Goal: Communication & Community: Answer question/provide support

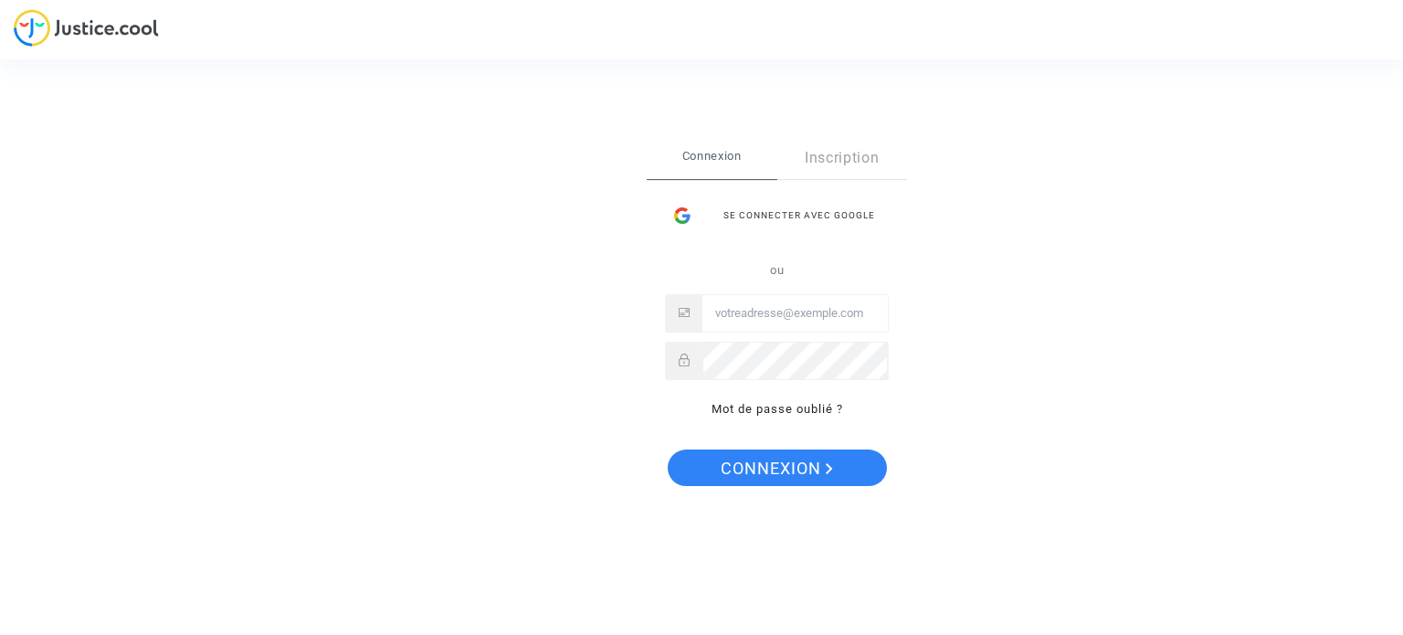
type input "jeromegillard@hotmail.com"
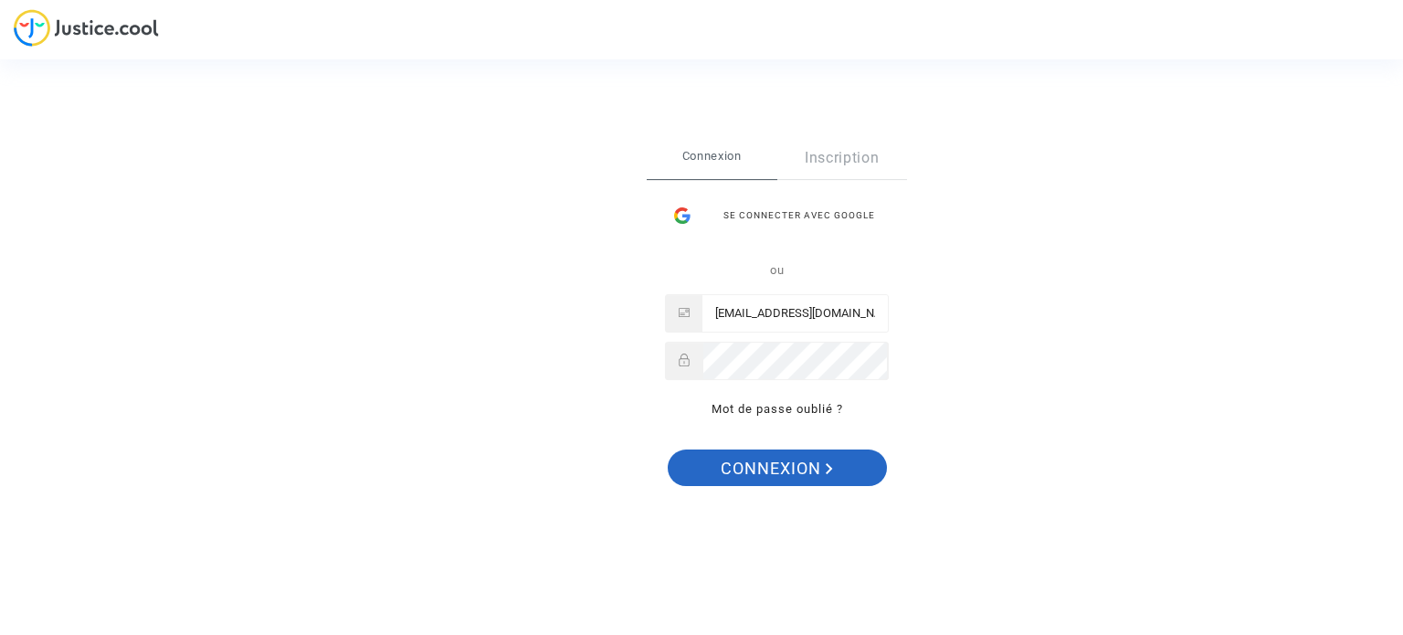
click at [763, 459] on span "Connexion" at bounding box center [777, 468] width 112 height 38
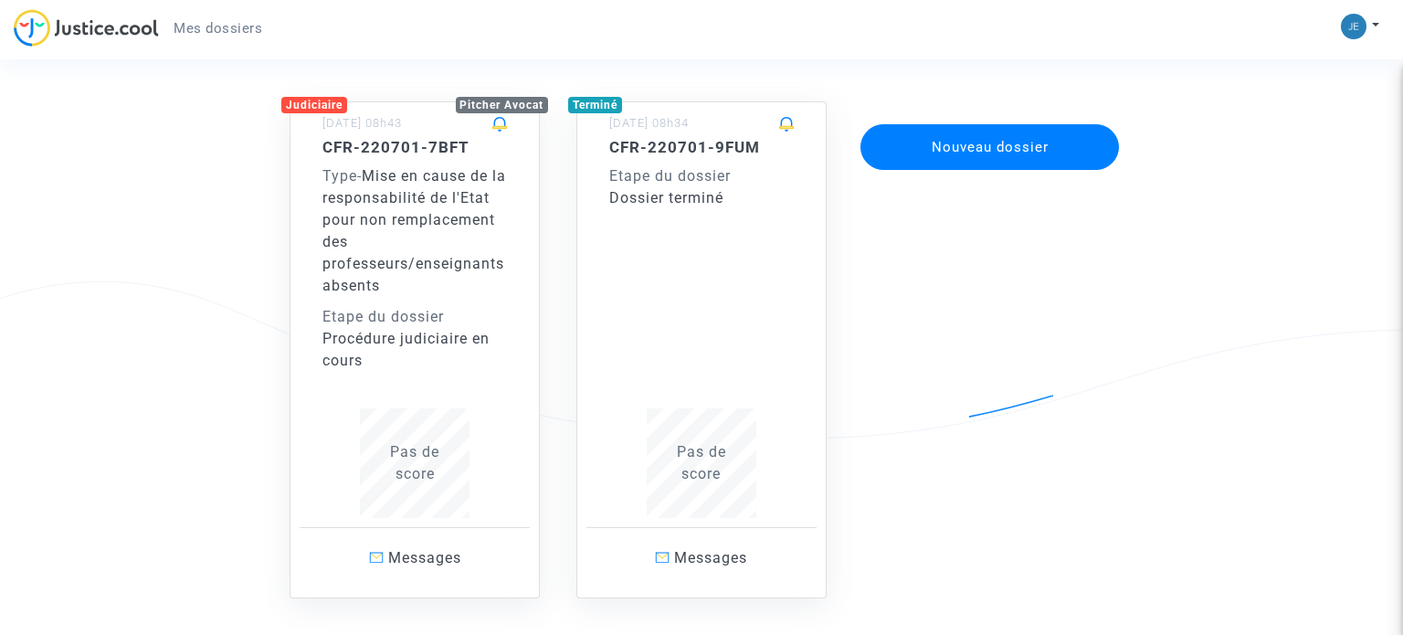
scroll to position [132, 0]
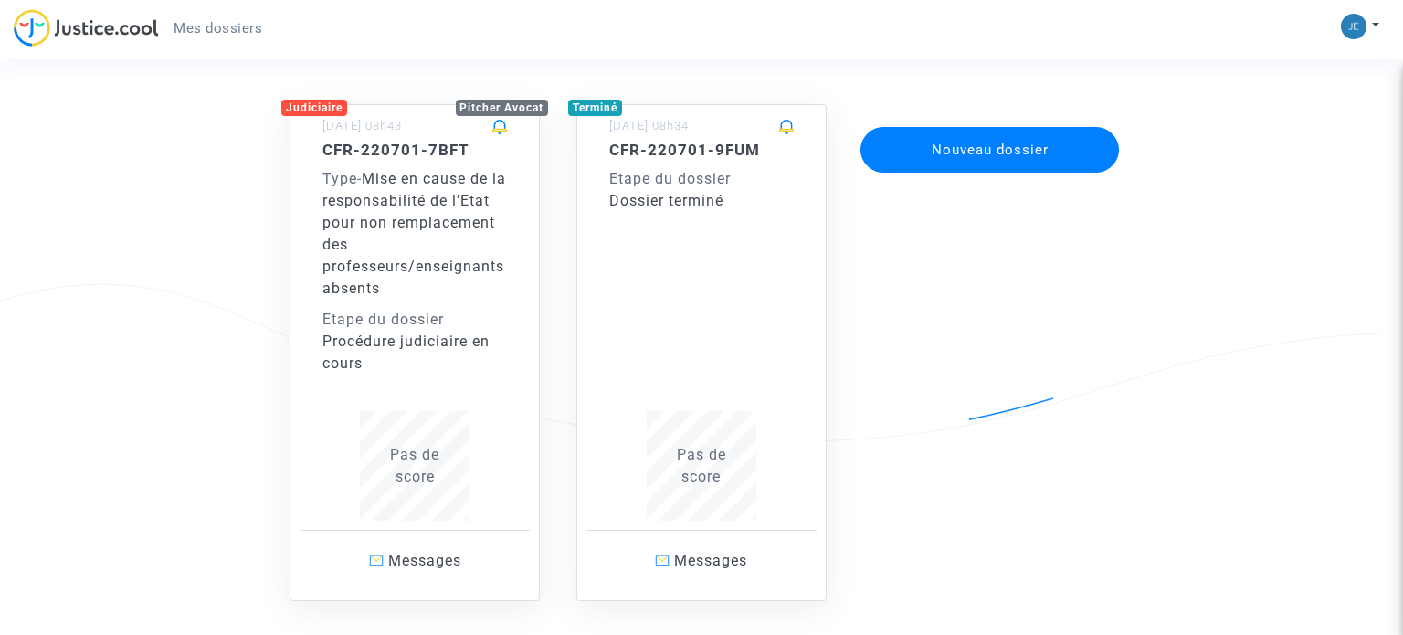
click at [411, 315] on div "Etape du dossier" at bounding box center [414, 320] width 184 height 22
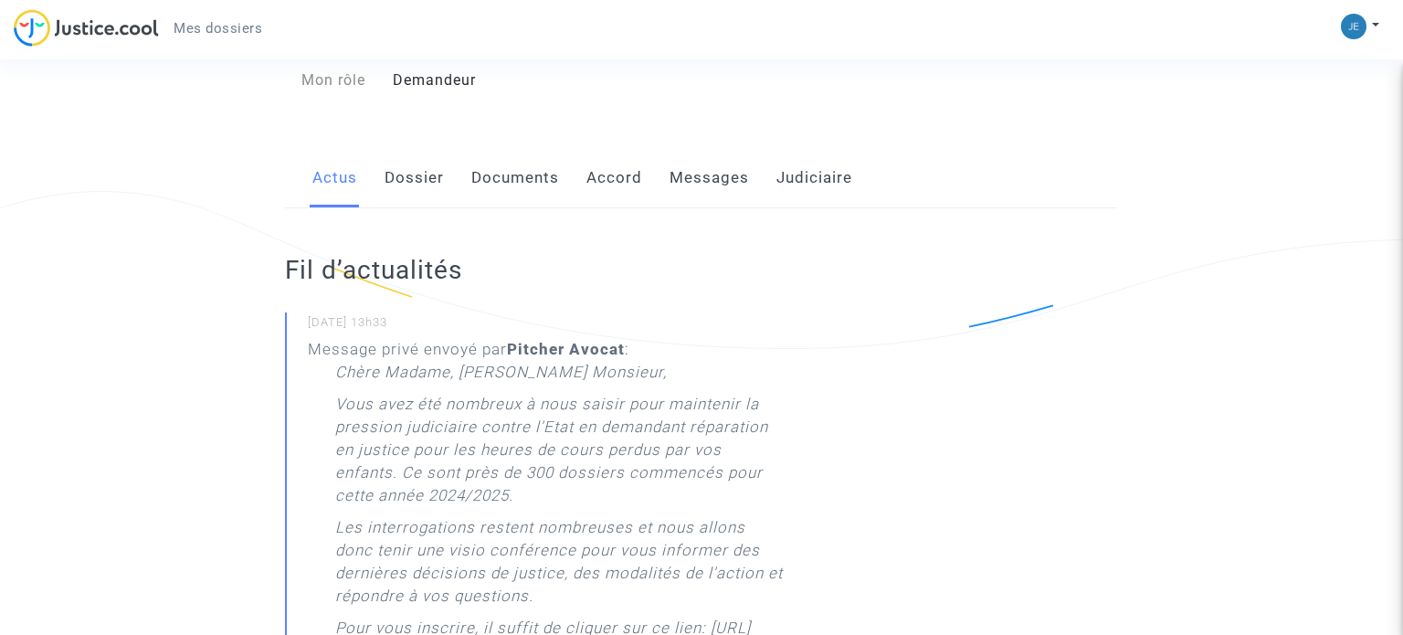
scroll to position [233, 0]
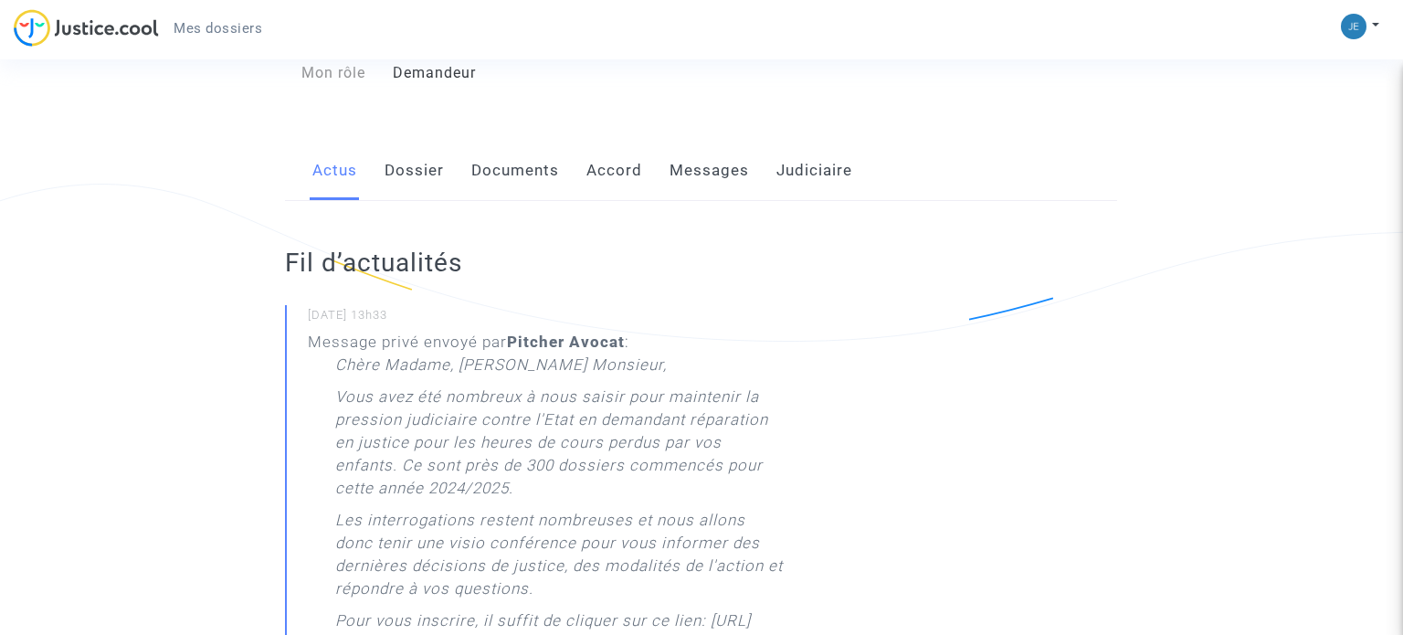
click at [425, 185] on link "Dossier" at bounding box center [413, 171] width 59 height 60
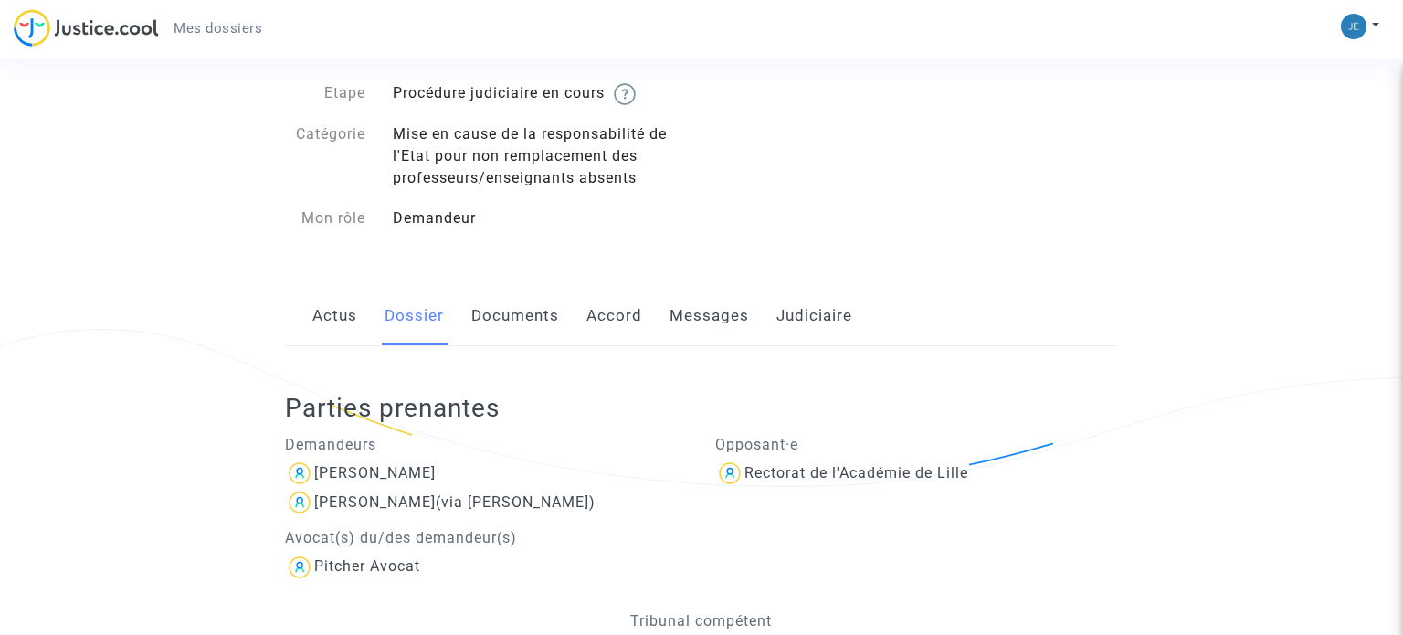
scroll to position [133, 0]
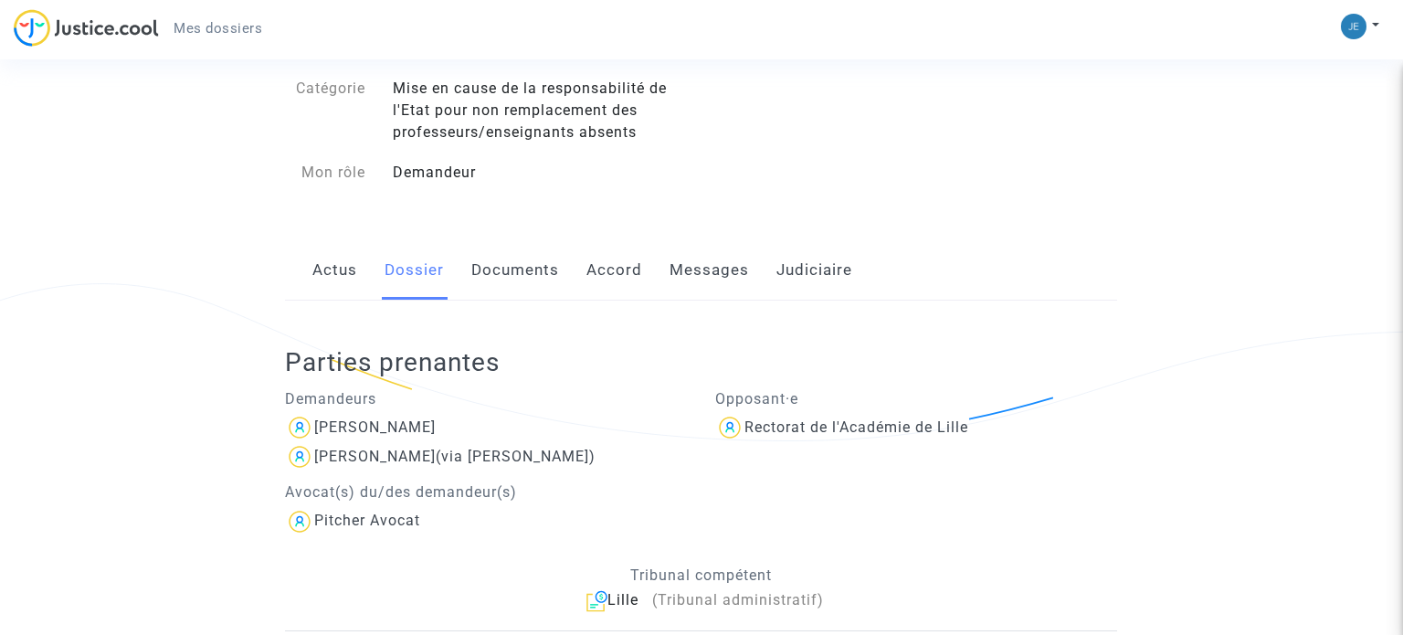
click at [743, 279] on link "Messages" at bounding box center [708, 270] width 79 height 60
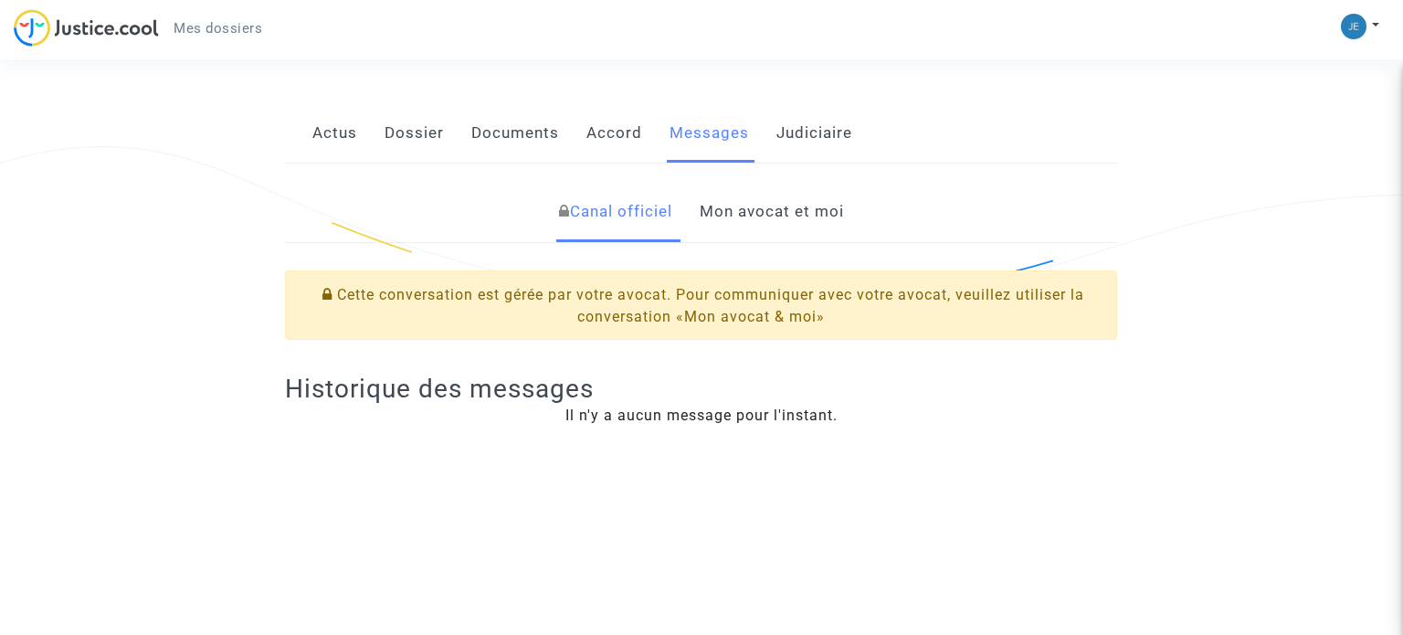
scroll to position [142, 0]
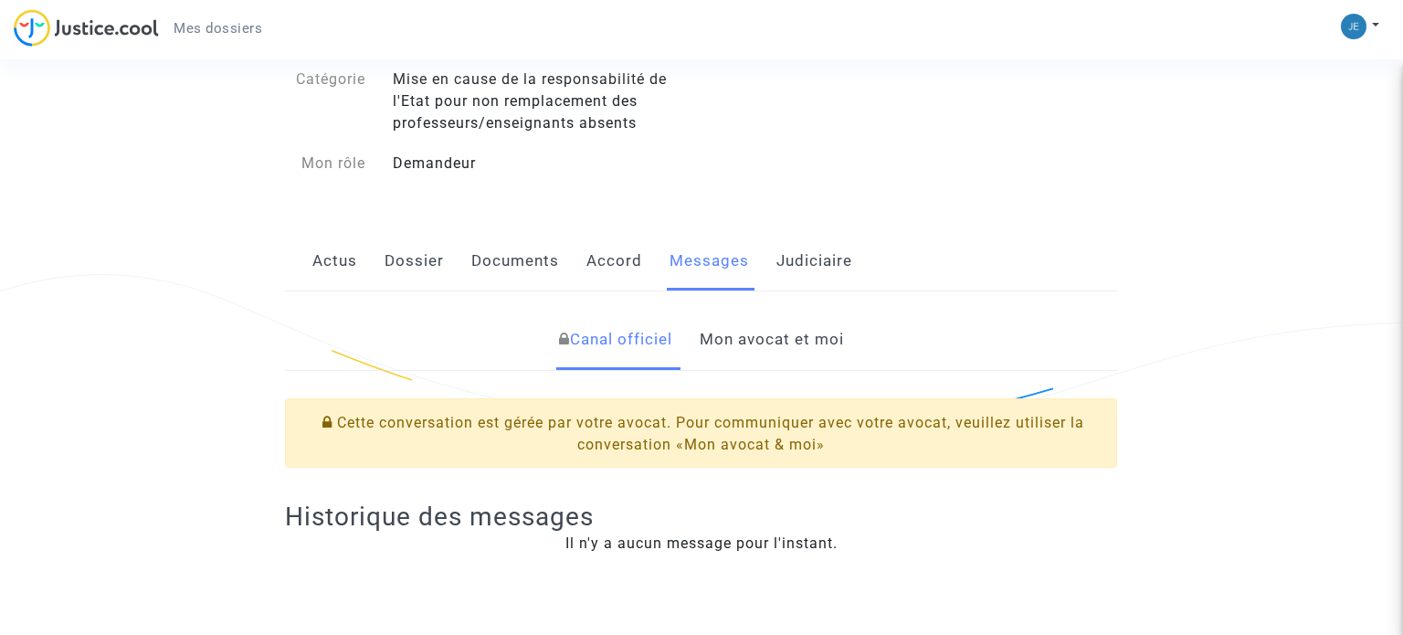
click at [734, 337] on link "Mon avocat et moi" at bounding box center [772, 340] width 144 height 60
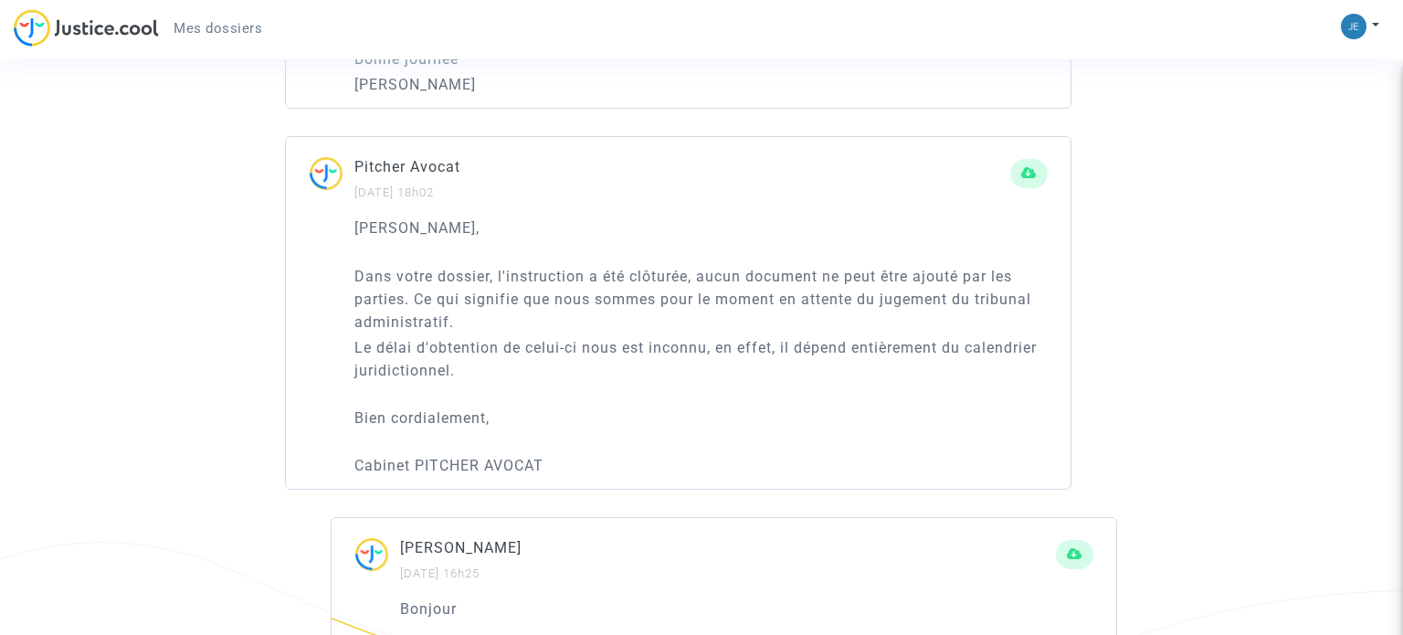
scroll to position [426, 0]
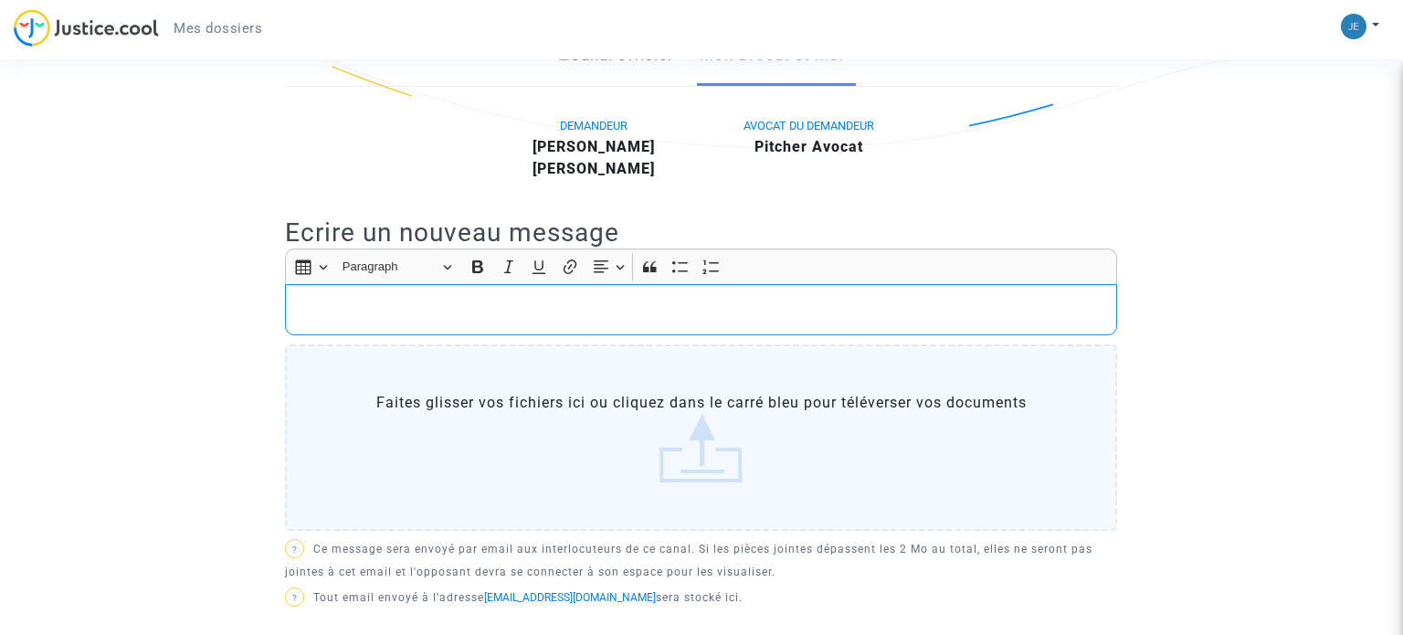
click at [553, 321] on div "Rich Text Editor, main" at bounding box center [701, 309] width 832 height 51
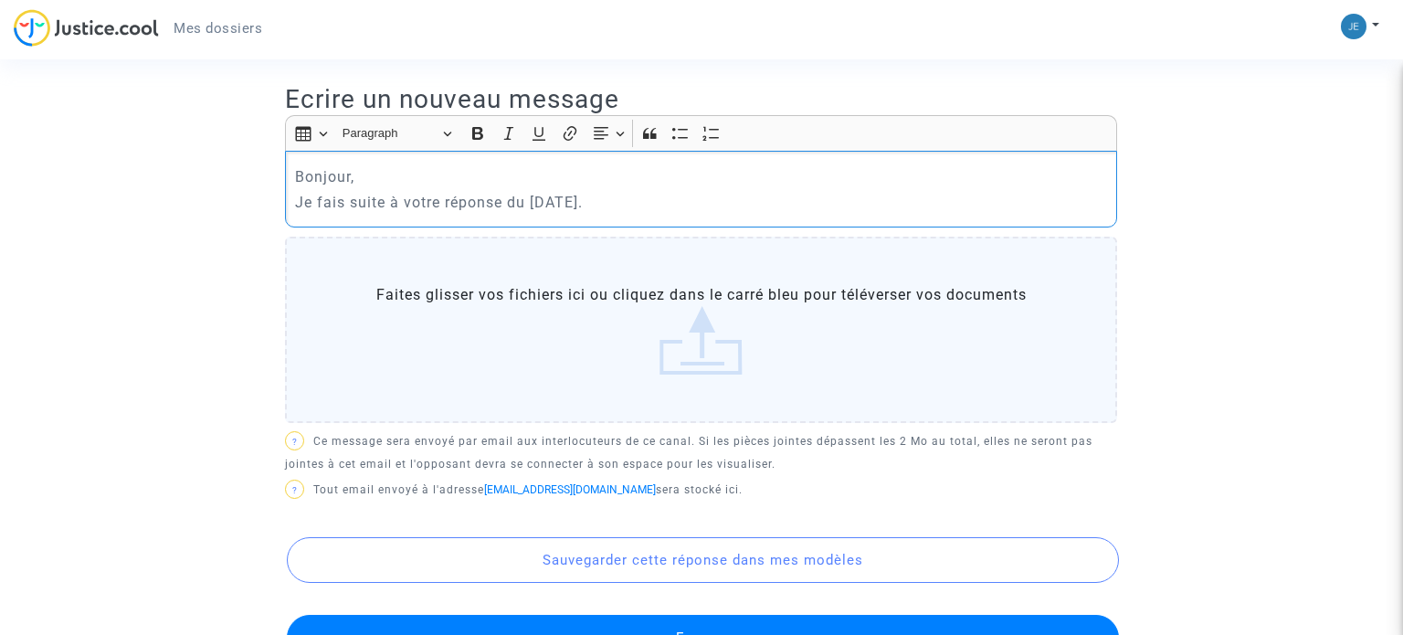
scroll to position [451, 0]
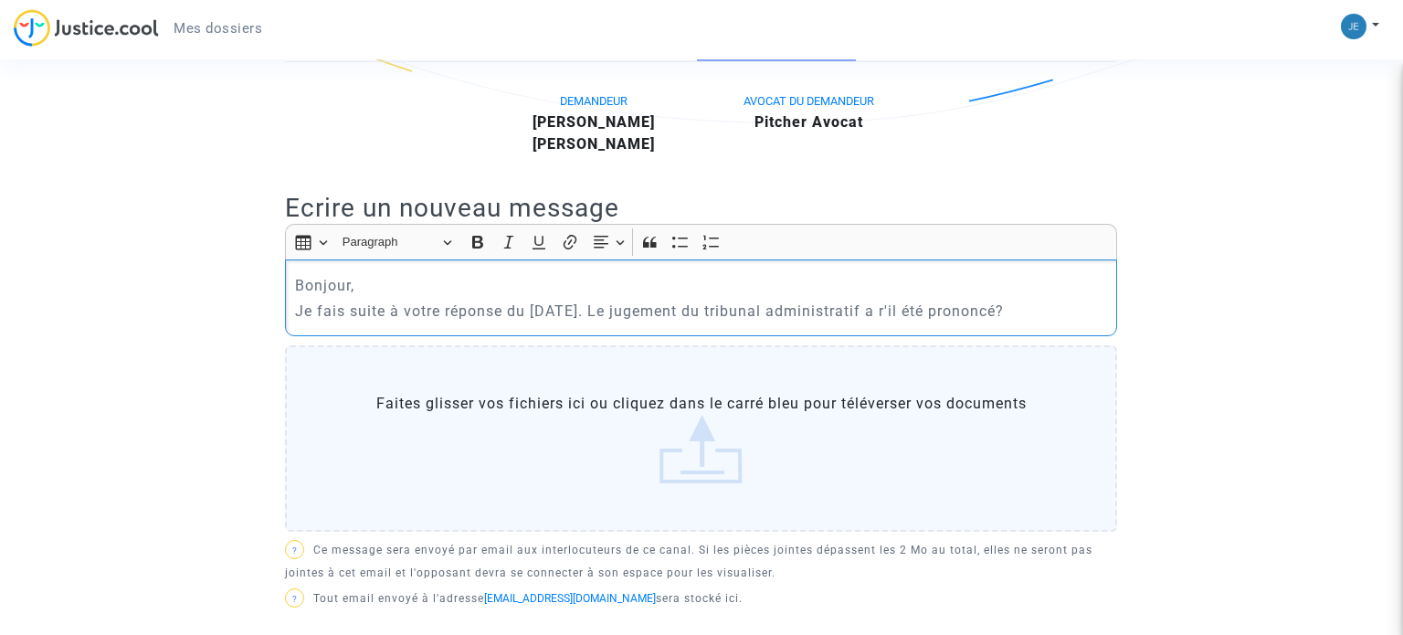
click at [922, 306] on p "Je fais suite à votre réponse du 07/01/2025. Le jugement du tribunal administra…" at bounding box center [701, 311] width 813 height 23
click at [1074, 311] on p "Je fais suite à votre réponse du 07/01/2025. Le jugement du tribunal administra…" at bounding box center [701, 311] width 813 height 23
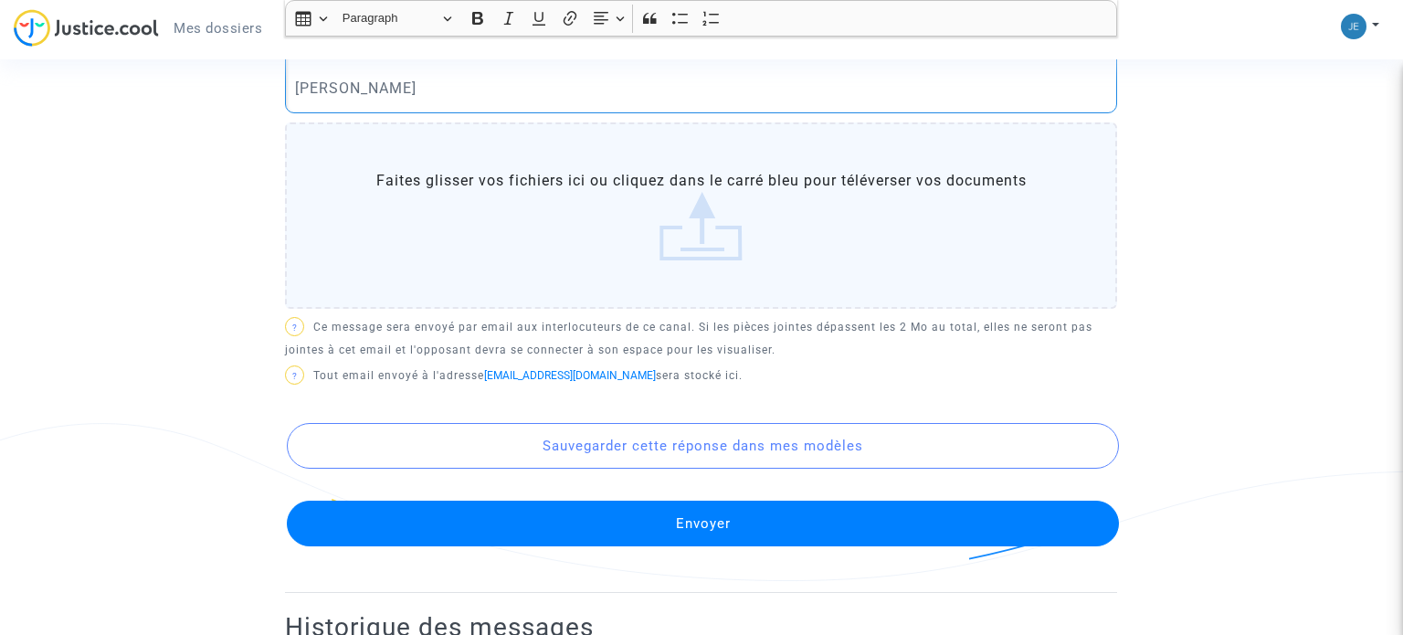
scroll to position [782, 0]
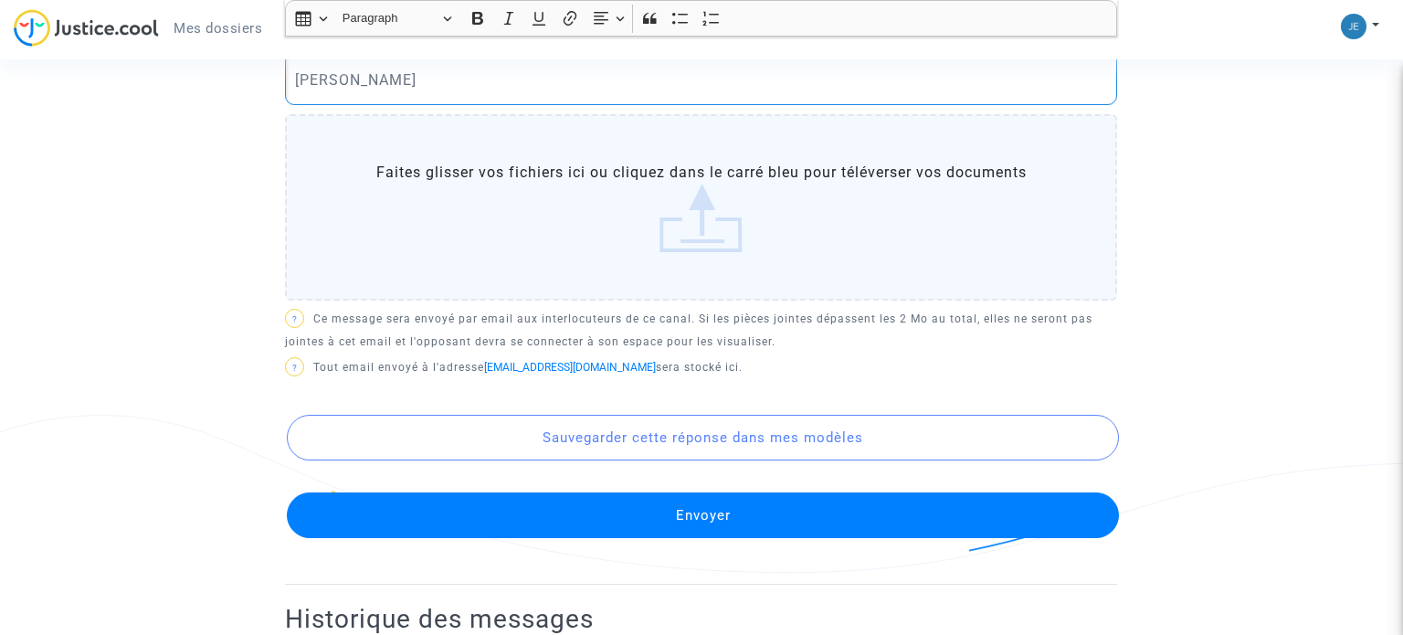
click at [706, 520] on button "Envoyer" at bounding box center [703, 515] width 832 height 46
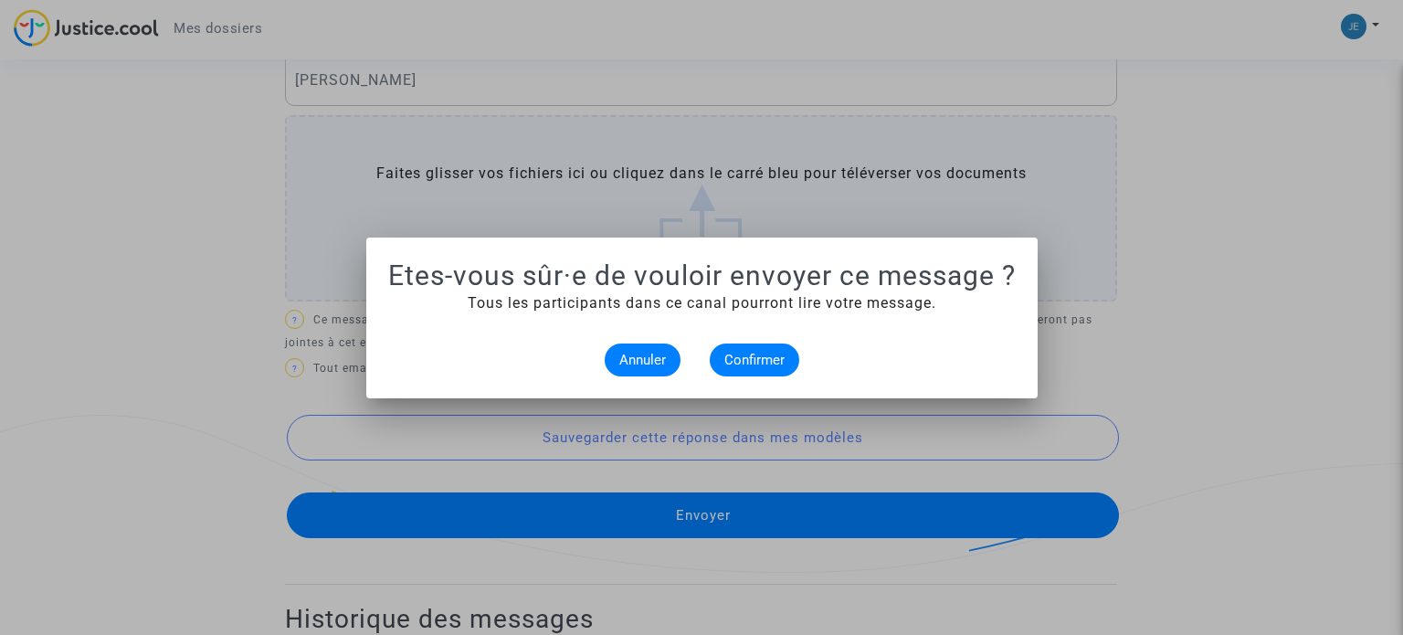
scroll to position [0, 0]
click at [742, 367] on button "Confirmer" at bounding box center [755, 359] width 90 height 33
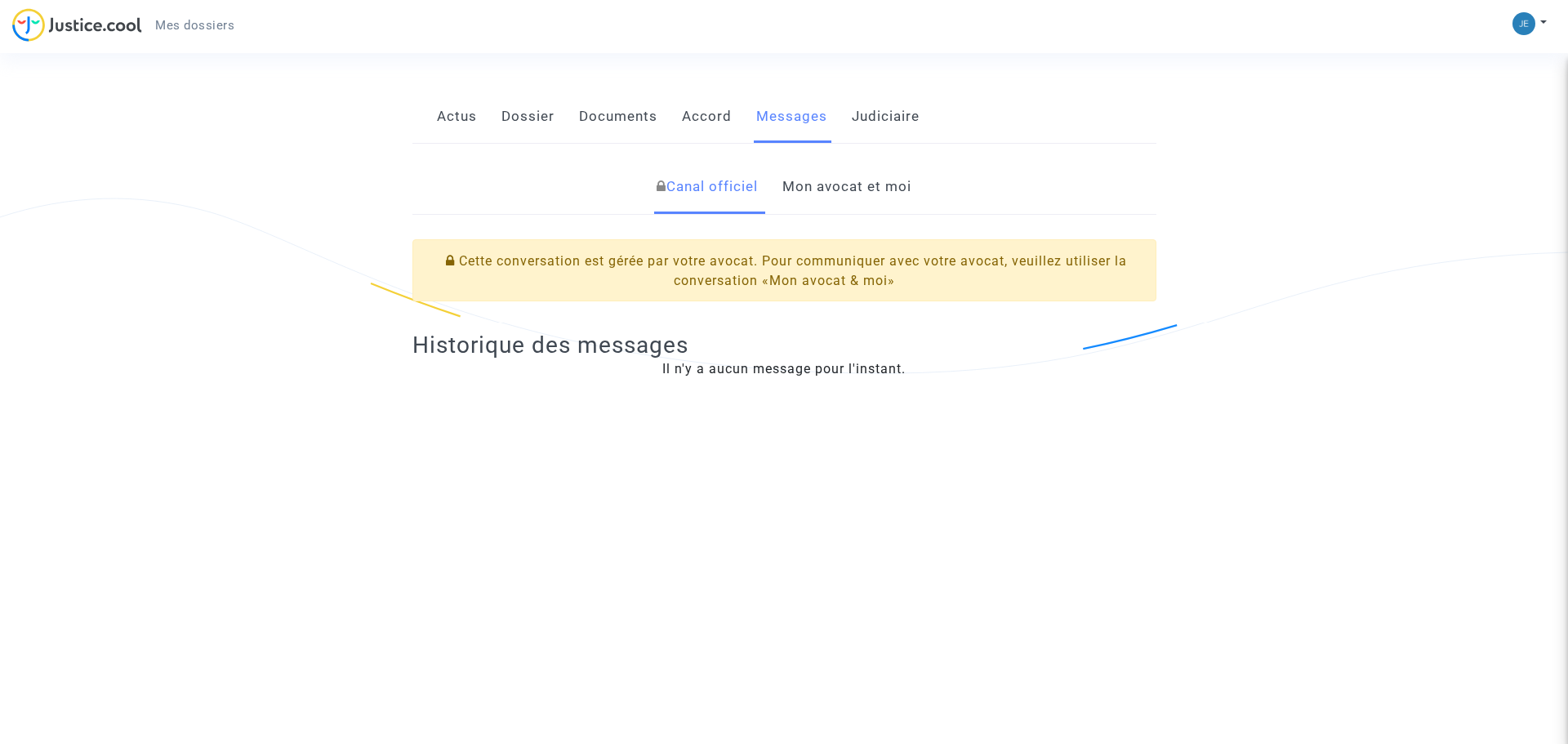
scroll to position [237, 0]
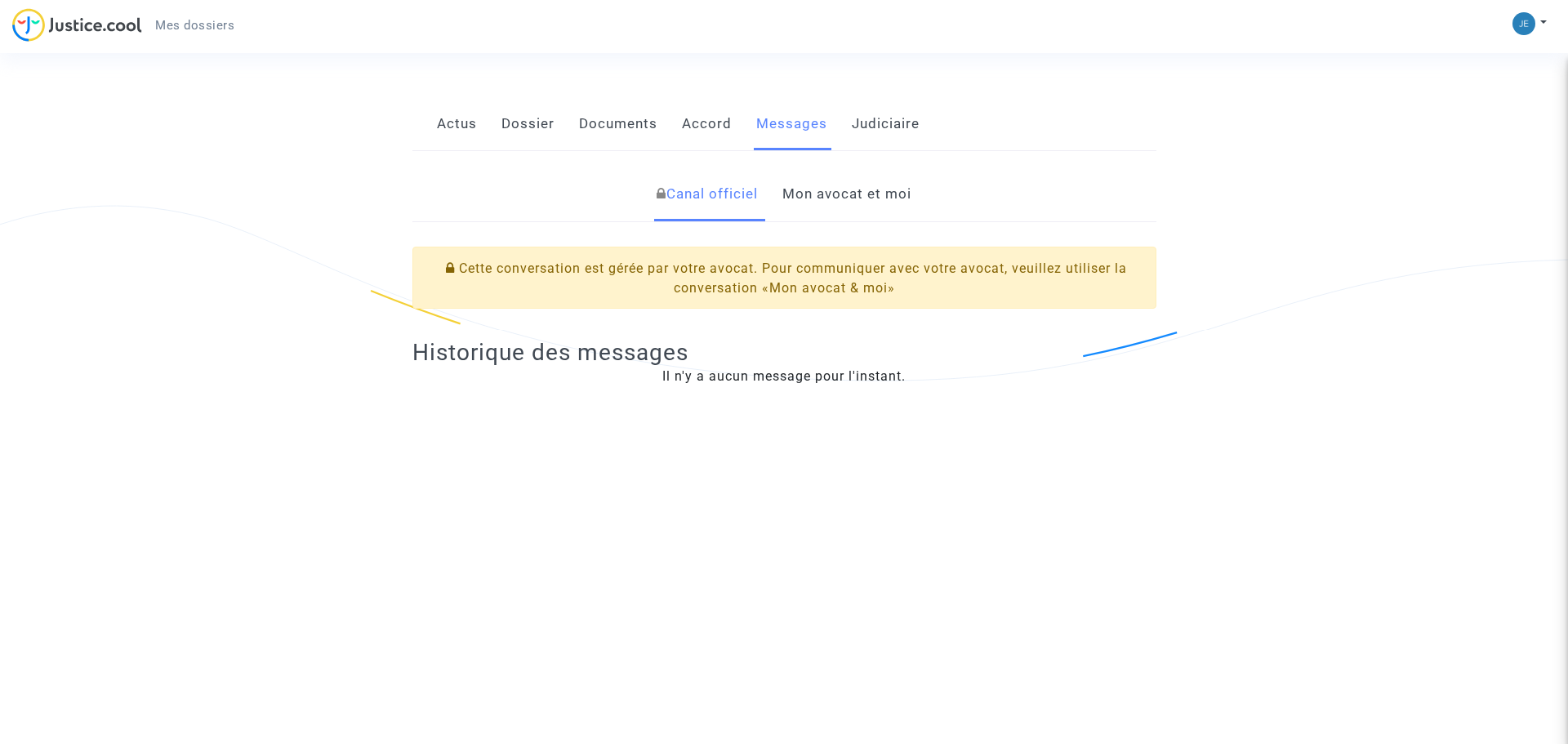
click at [835, 182] on link "Mon avocat et moi" at bounding box center [847, 194] width 129 height 54
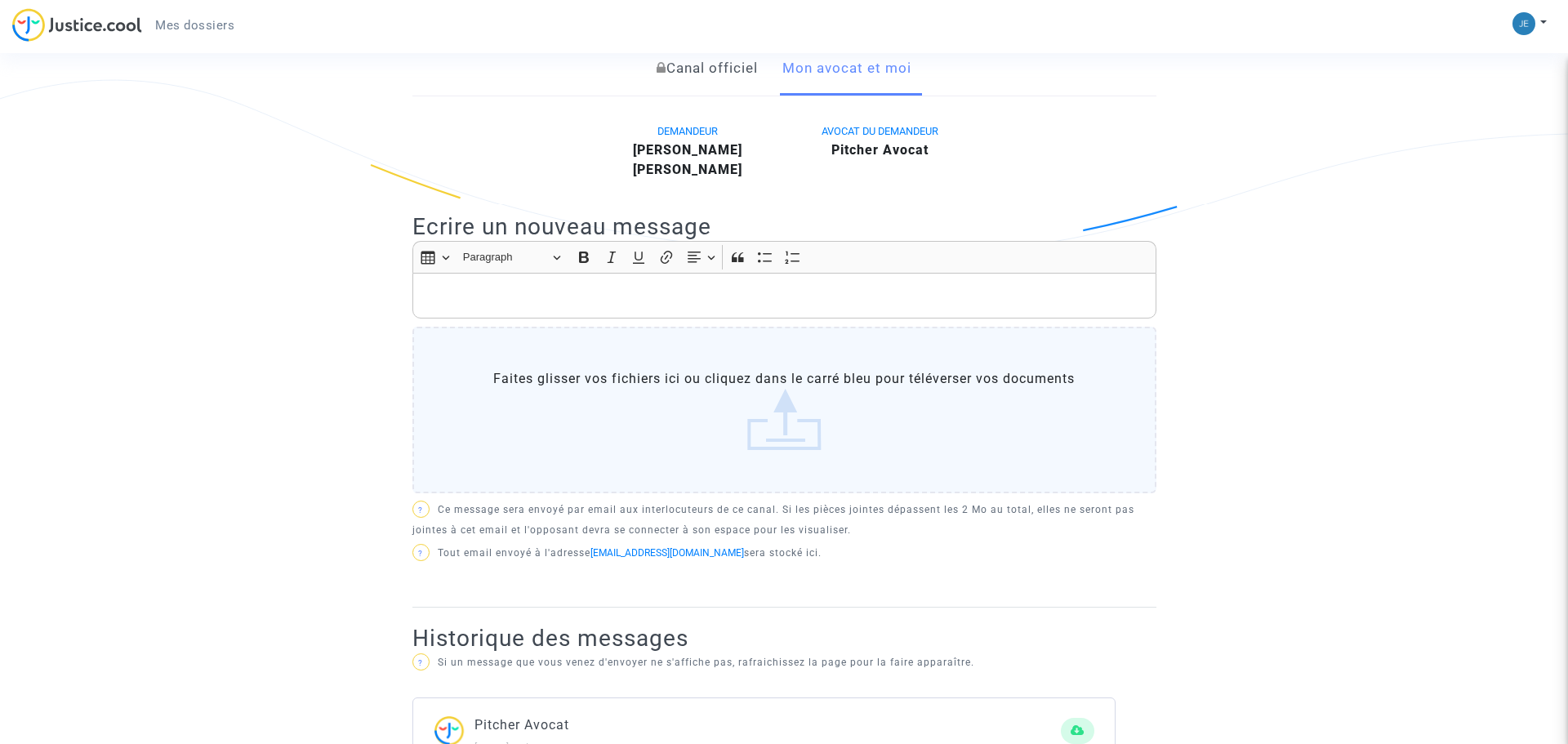
scroll to position [378, 0]
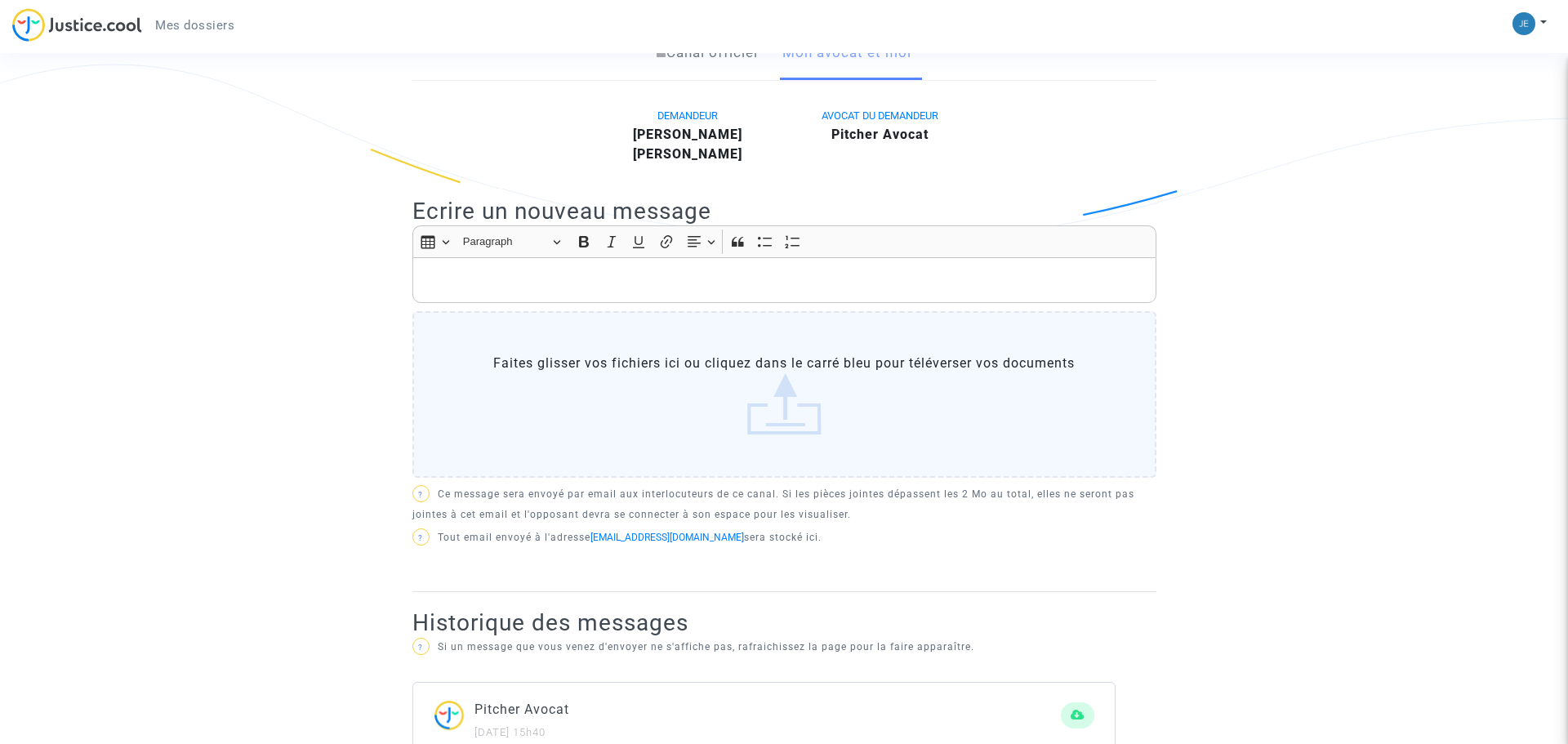
click at [520, 268] on div "Rich Text Editor, main" at bounding box center [784, 280] width 744 height 46
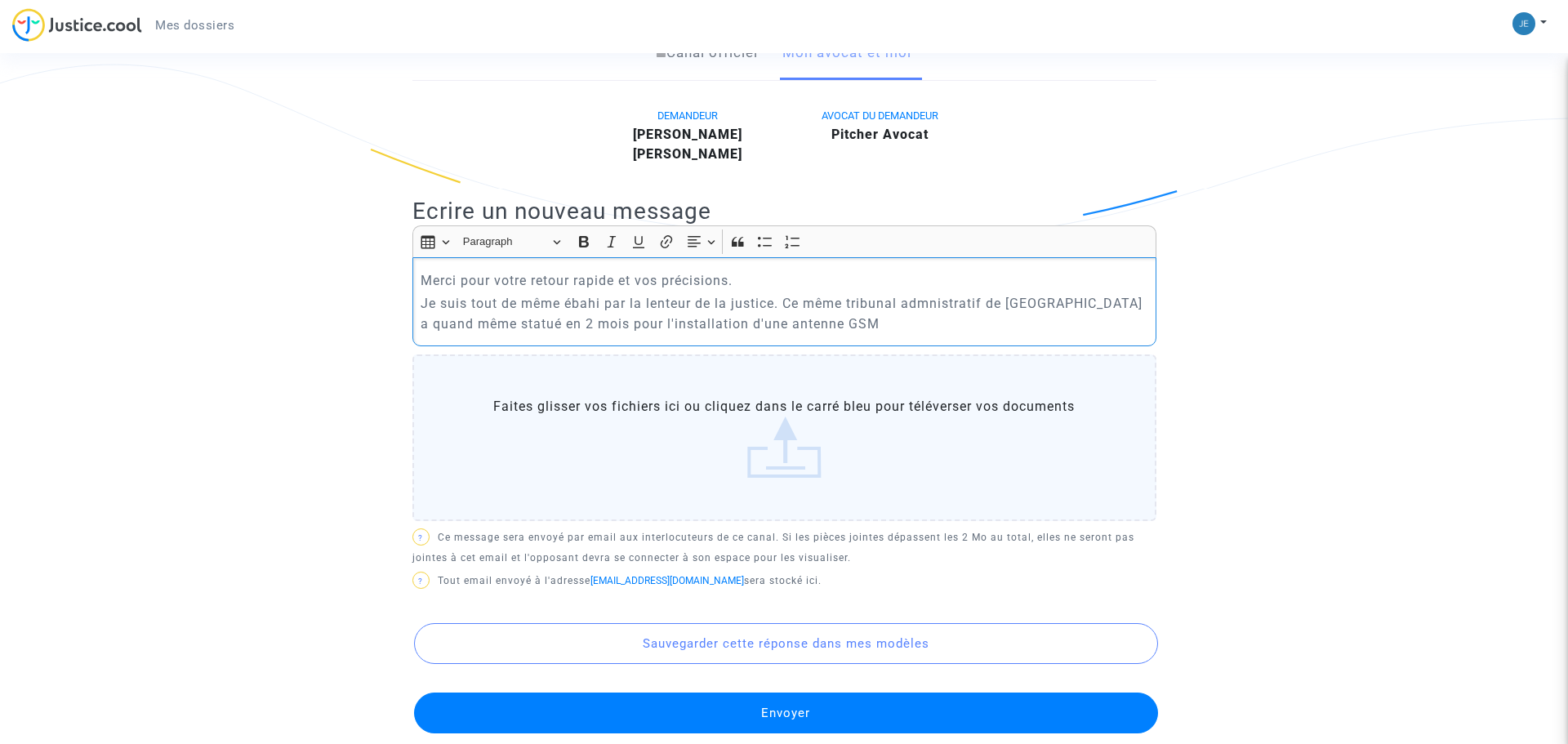
click at [933, 301] on p "Je suis tout de même ébahi par la lenteur de la justice. Ce même tribunal admni…" at bounding box center [784, 314] width 727 height 41
click at [939, 306] on p "Je suis tout de même ébahi par la lenteur de la justice. Ce même tribunal admis…" at bounding box center [784, 314] width 727 height 41
click at [1097, 301] on p "Je suis tout de même ébahi par la lenteur de la justice. Ce même tribunal admin…" at bounding box center [784, 314] width 727 height 41
click at [866, 327] on p "Je suis tout de même ébahi par la lenteur de la justice. Ce même tribunal admin…" at bounding box center [784, 314] width 727 height 41
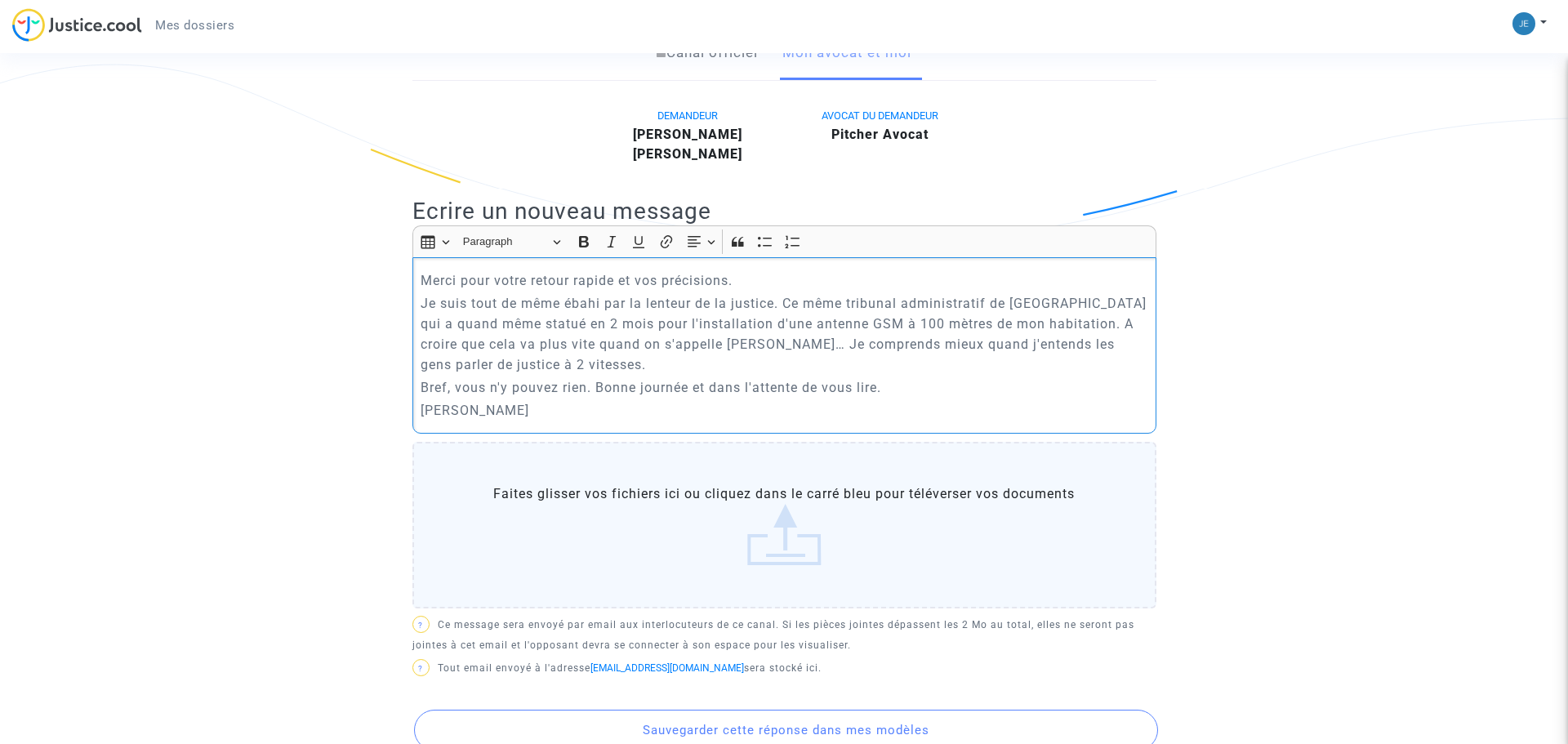
click at [827, 342] on p "Je suis tout de même ébahi par la lenteur de la justice. Ce même tribunal admin…" at bounding box center [784, 334] width 727 height 81
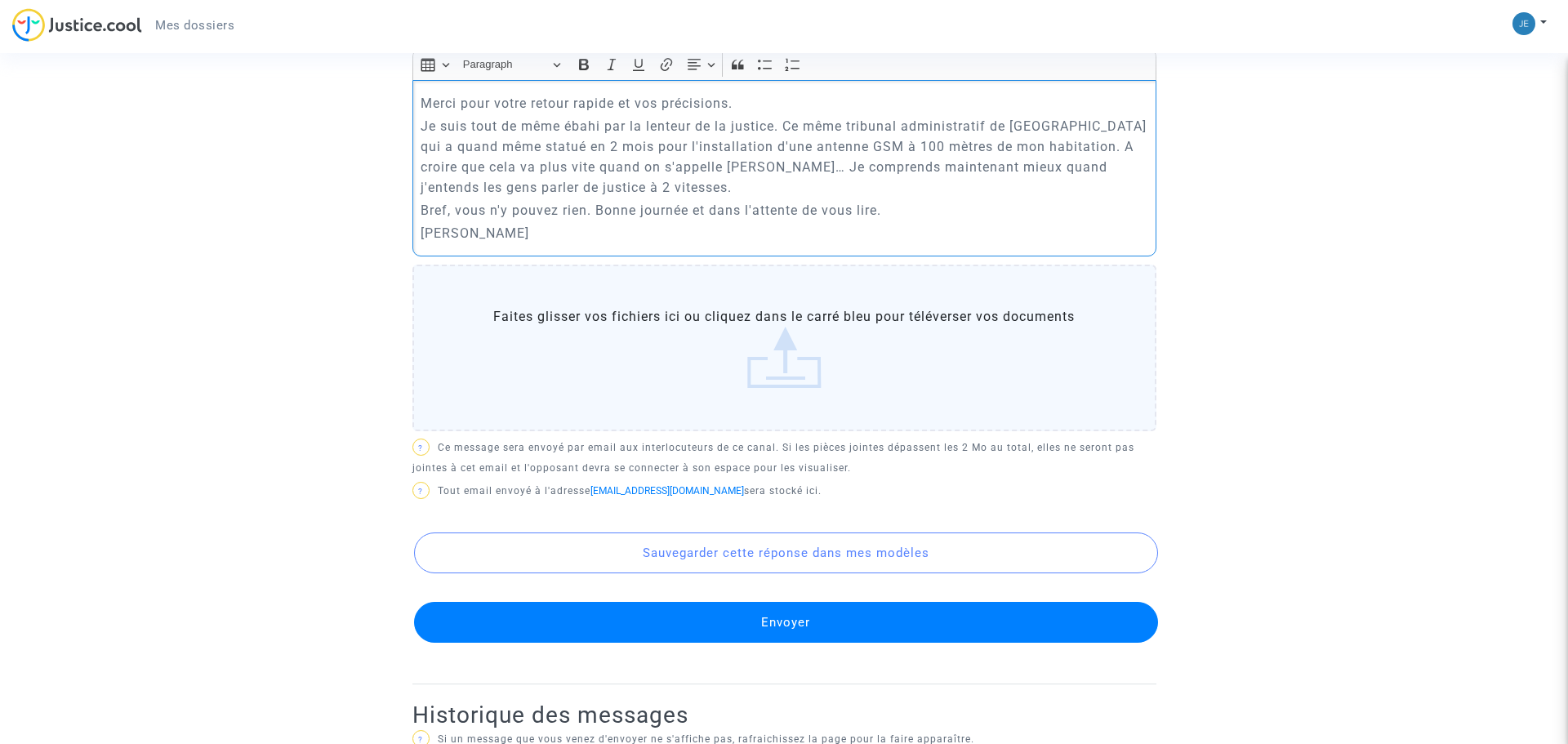
scroll to position [569, 0]
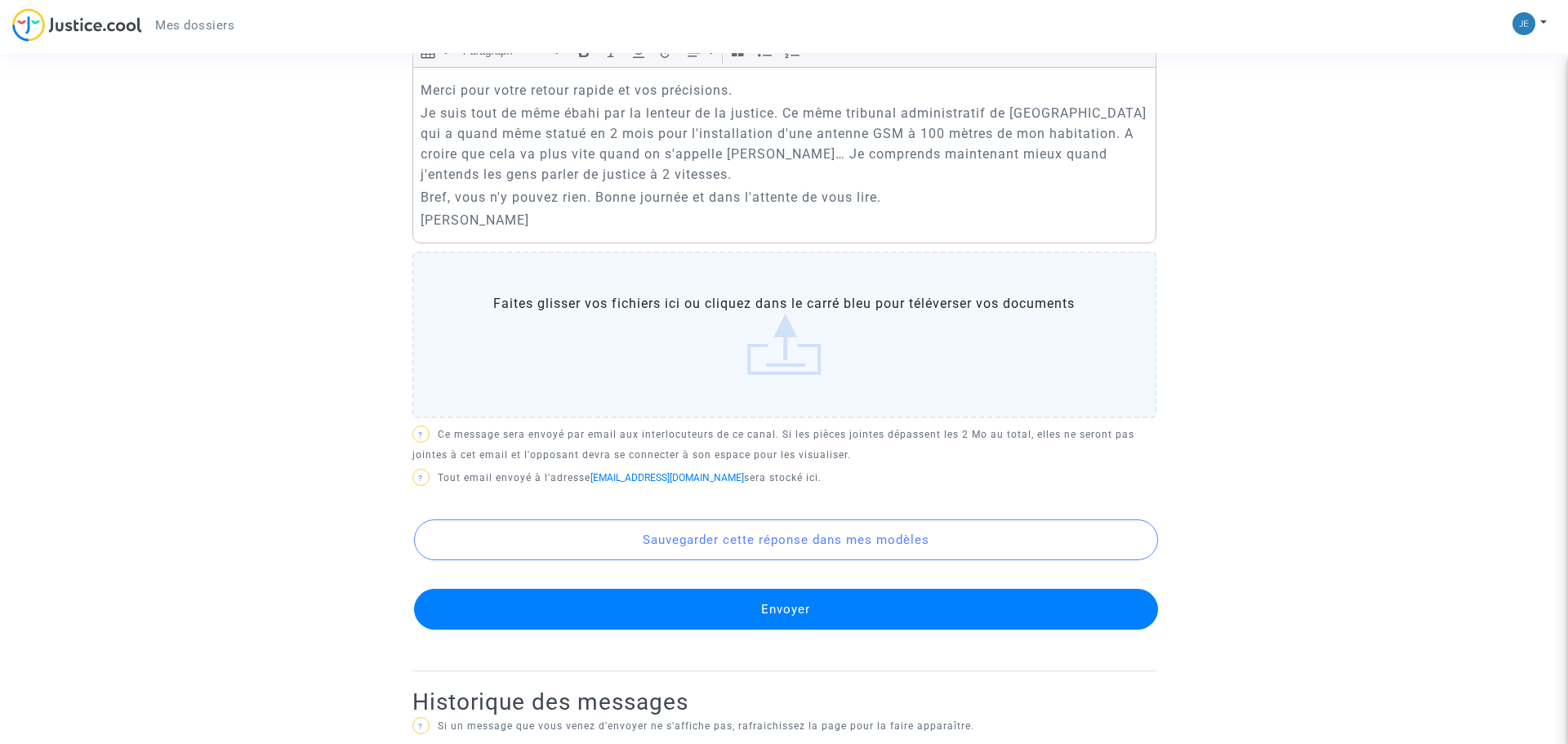
click at [794, 617] on button "Envoyer" at bounding box center [786, 609] width 744 height 41
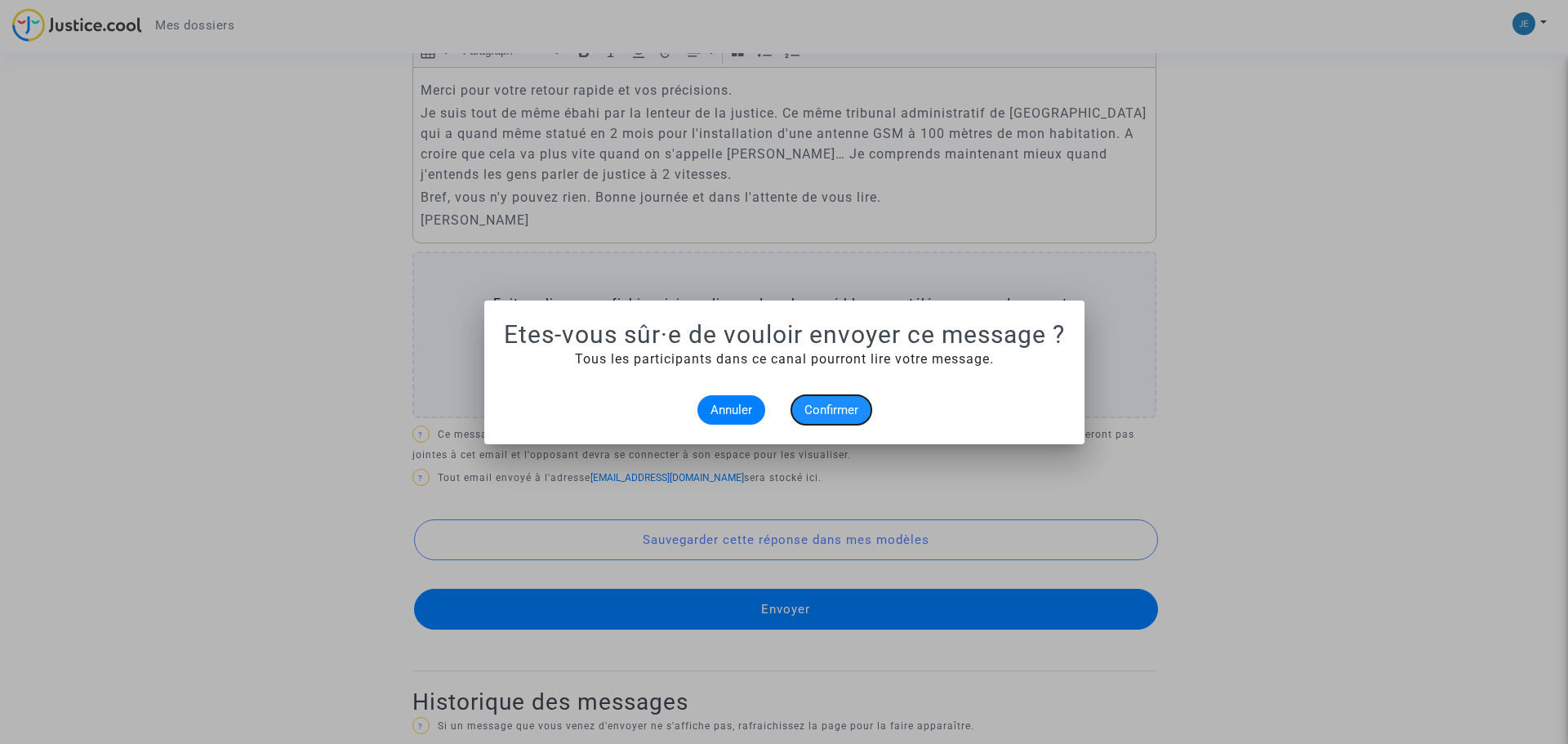
click at [831, 410] on span "Confirmer" at bounding box center [832, 410] width 54 height 14
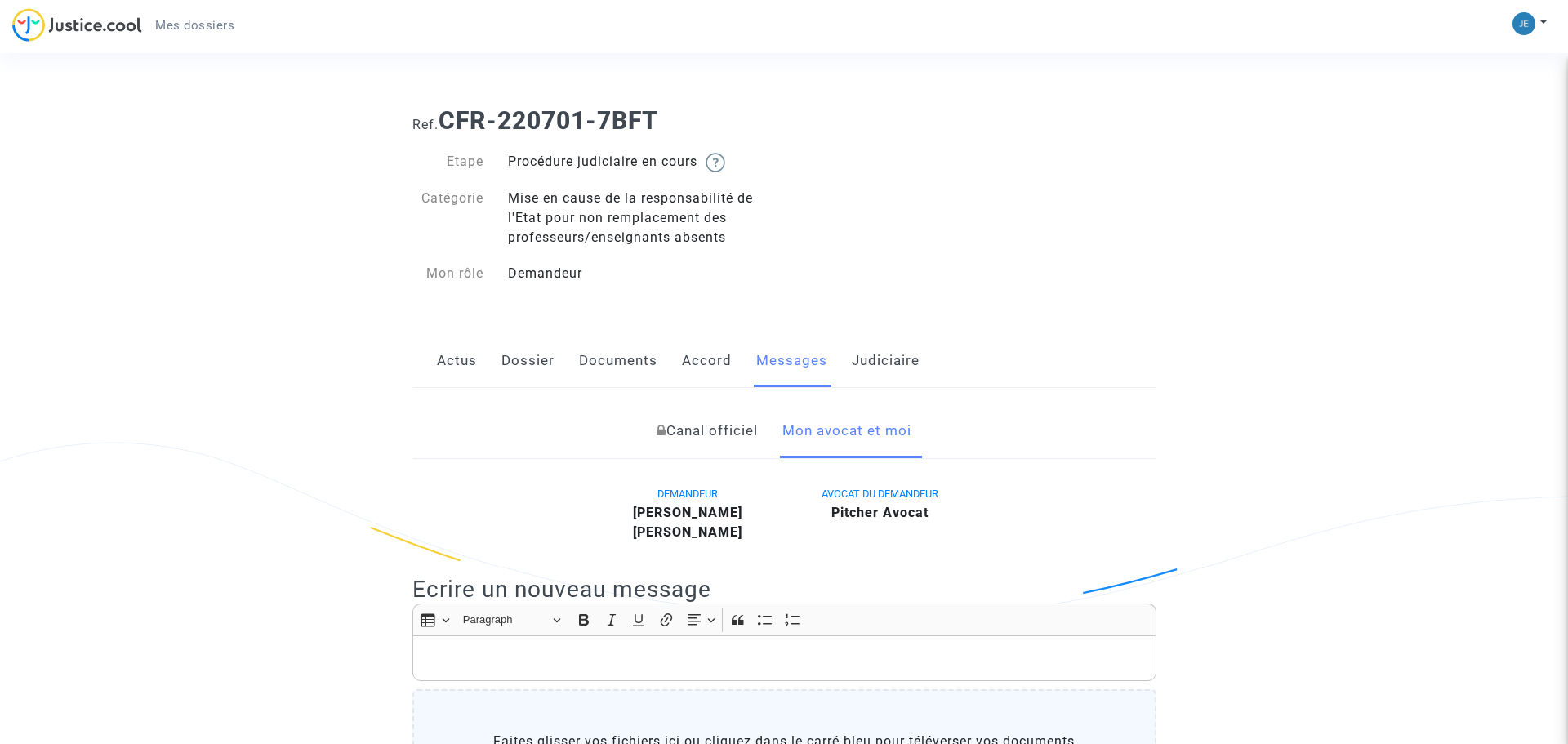
click at [55, 24] on img at bounding box center [77, 24] width 130 height 33
